Goal: Download file/media

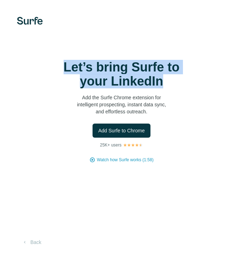
drag, startPoint x: 63, startPoint y: 64, endPoint x: 203, endPoint y: 78, distance: 140.3
click at [203, 77] on div "Let’s bring Surfe to your LinkedIn Add the Surfe Chrome extension for intellige…" at bounding box center [121, 111] width 214 height 103
click at [203, 78] on div "Let’s bring Surfe to your LinkedIn Add the Surfe Chrome extension for intellige…" at bounding box center [121, 111] width 214 height 103
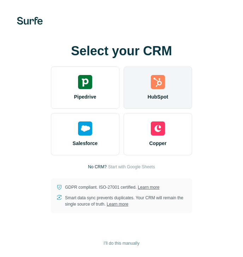
click at [168, 92] on div "HubSpot" at bounding box center [157, 88] width 68 height 42
click at [146, 83] on div "HubSpot" at bounding box center [157, 88] width 68 height 42
click at [155, 93] on span "HubSpot" at bounding box center [157, 96] width 20 height 7
